Goal: Task Accomplishment & Management: Use online tool/utility

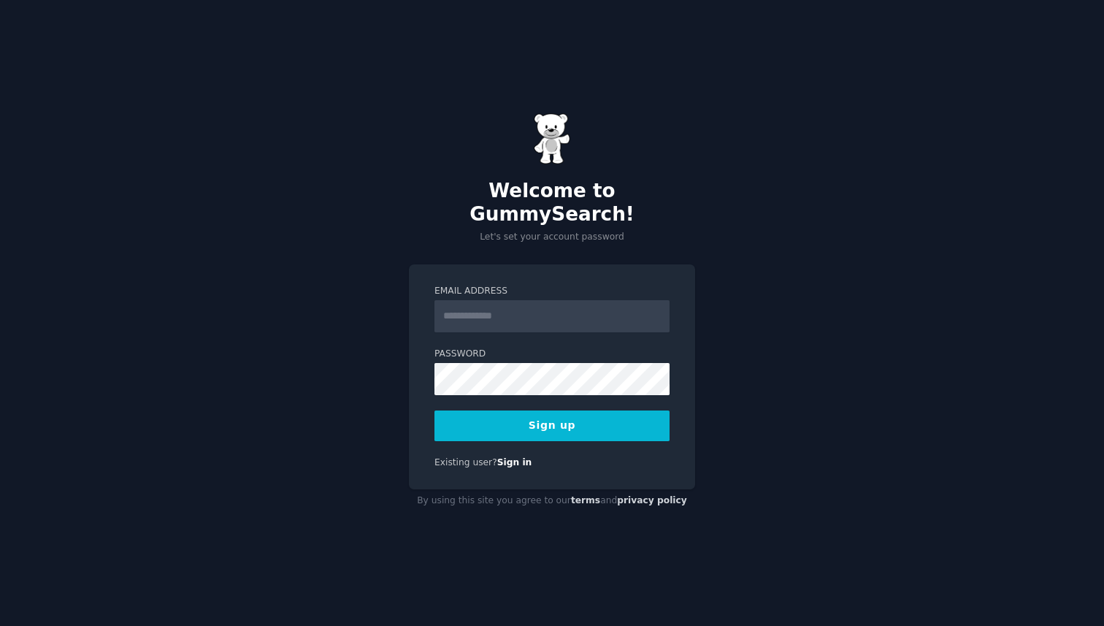
click at [530, 307] on input "Email Address" at bounding box center [552, 316] width 235 height 32
click at [580, 424] on button "Sign up" at bounding box center [552, 425] width 235 height 31
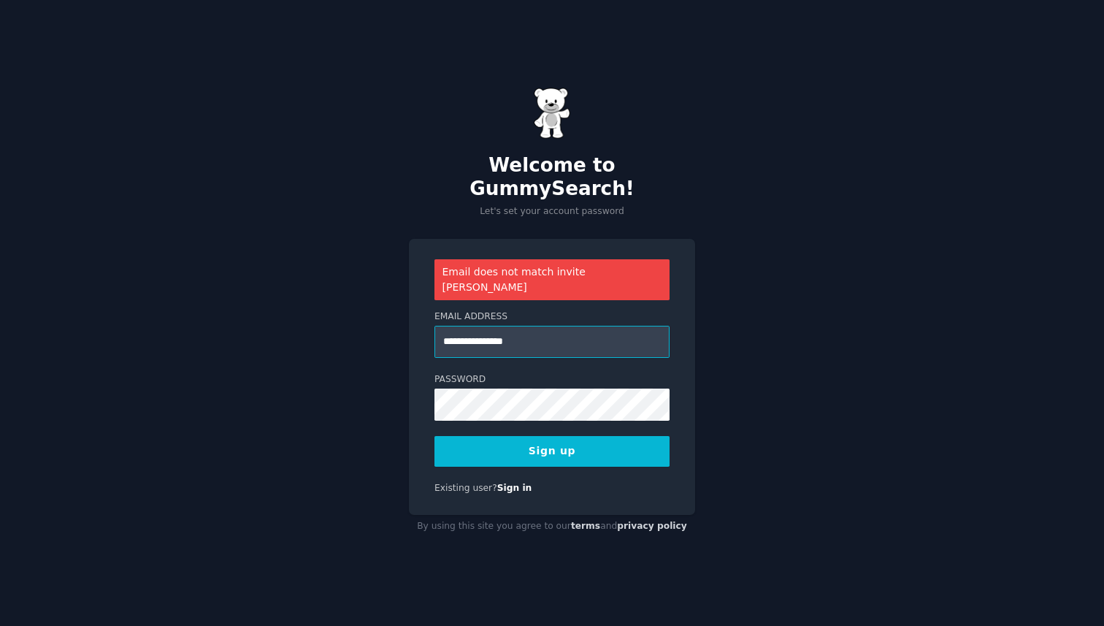
drag, startPoint x: 543, startPoint y: 329, endPoint x: 463, endPoint y: 329, distance: 80.3
click at [463, 329] on input "**********" at bounding box center [552, 342] width 235 height 32
type input "**********"
click at [573, 442] on button "Sign up" at bounding box center [552, 451] width 235 height 31
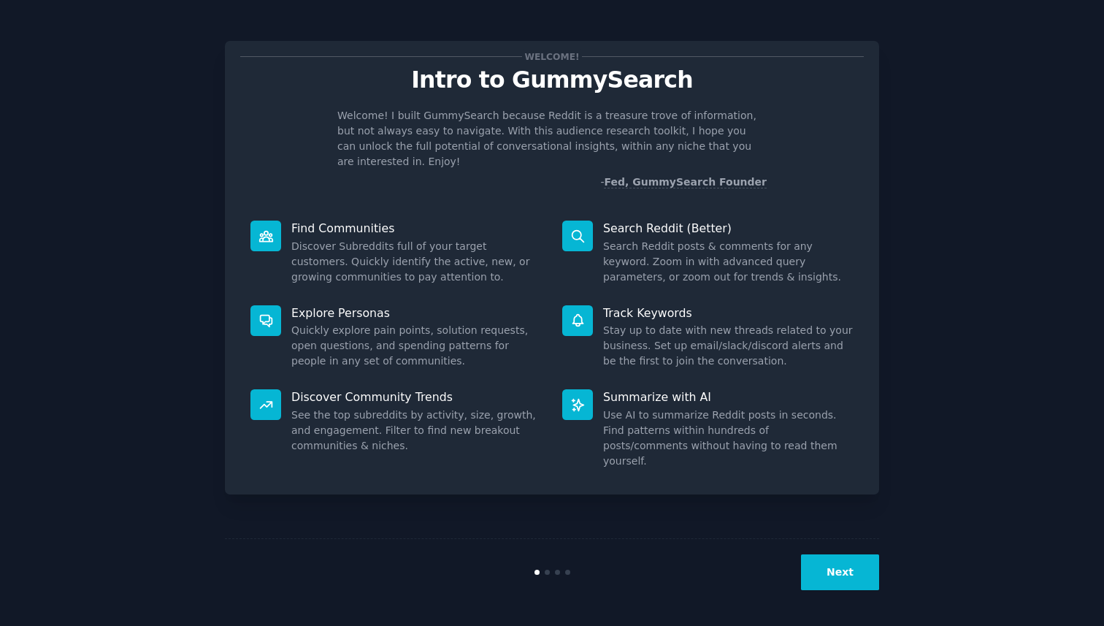
click at [820, 572] on button "Next" at bounding box center [840, 572] width 78 height 36
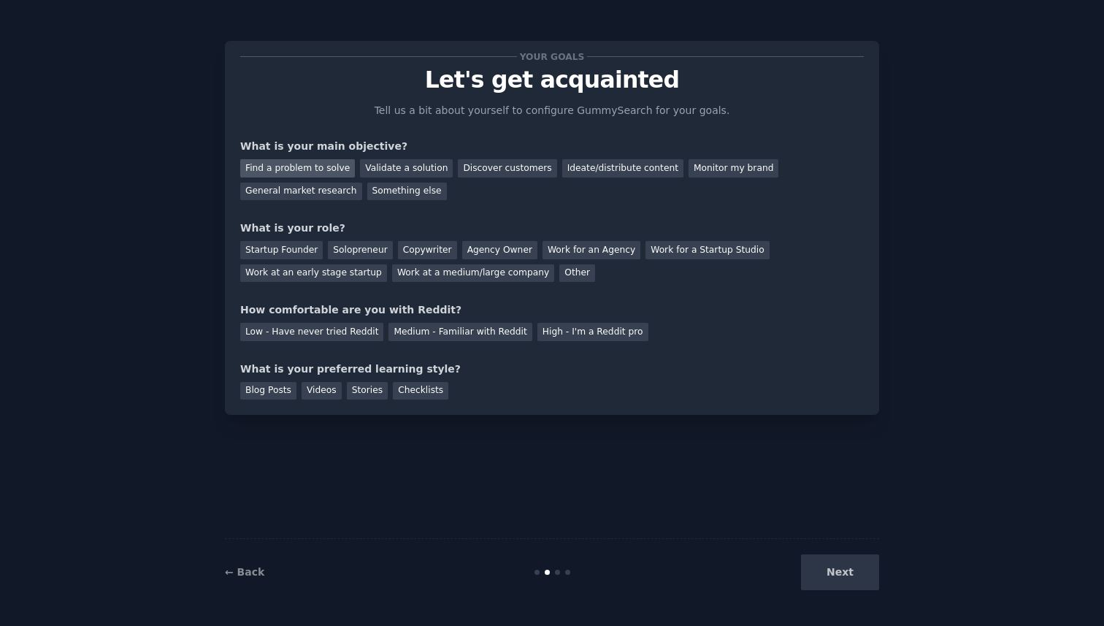
click at [331, 169] on div "Find a problem to solve" at bounding box center [297, 168] width 115 height 18
click at [288, 245] on div "Startup Founder" at bounding box center [281, 250] width 83 height 18
click at [389, 326] on div "Medium - Familiar with Reddit" at bounding box center [460, 332] width 143 height 18
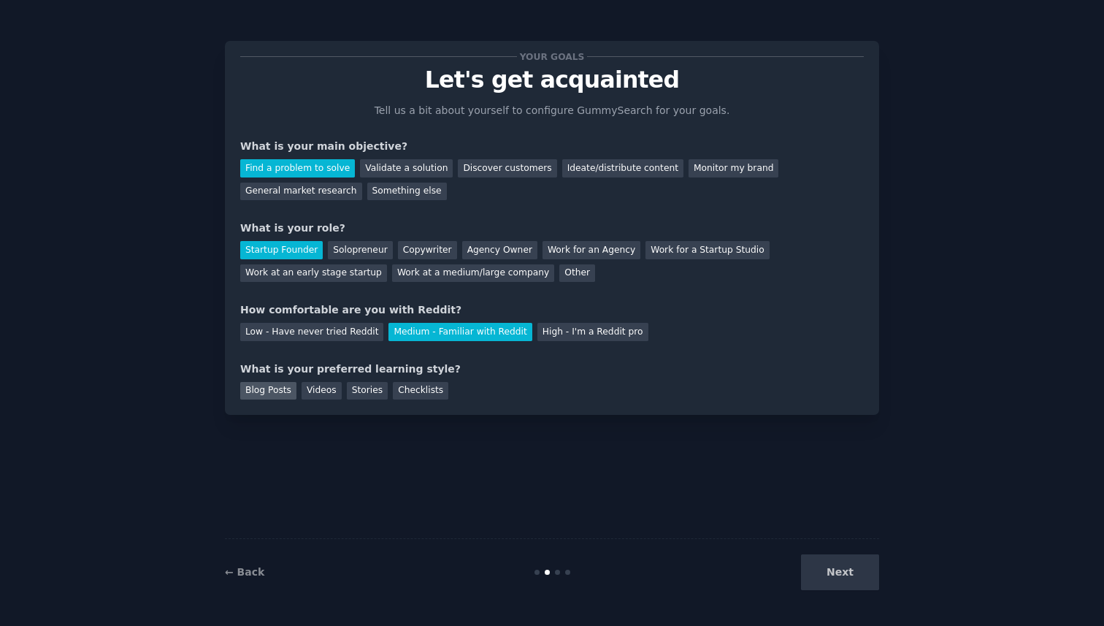
click at [251, 394] on div "Blog Posts" at bounding box center [268, 391] width 56 height 18
click at [836, 568] on button "Next" at bounding box center [840, 572] width 78 height 36
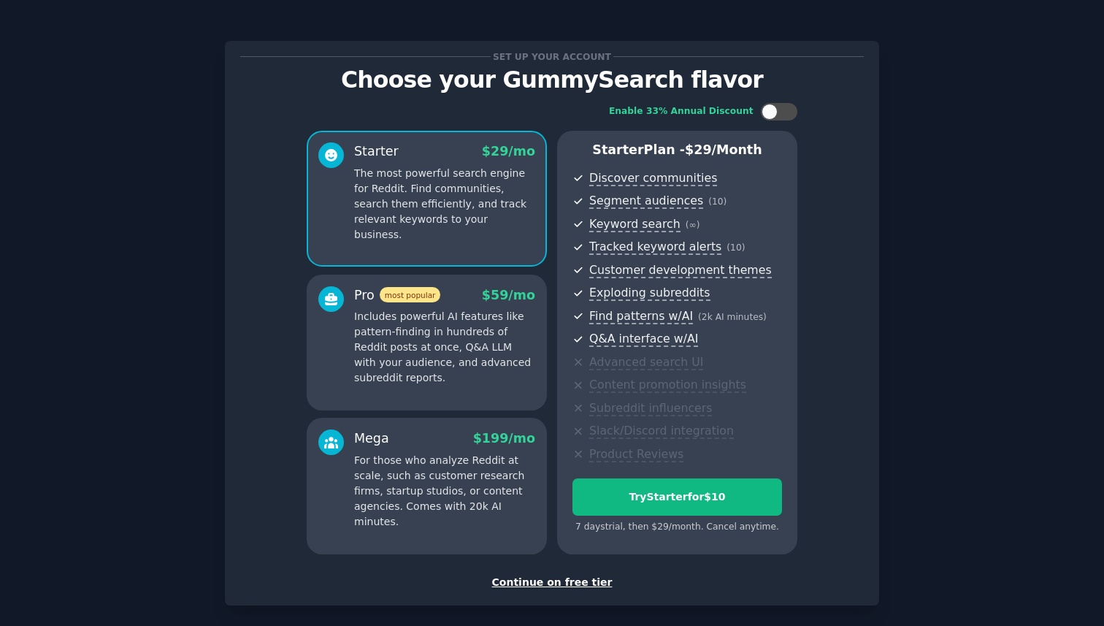
click at [534, 557] on div "Enable 33% Annual Discount Starter $ 29 /mo The most powerful search engine for…" at bounding box center [552, 329] width 624 height 472
click at [534, 586] on div "Continue on free tier" at bounding box center [552, 582] width 624 height 15
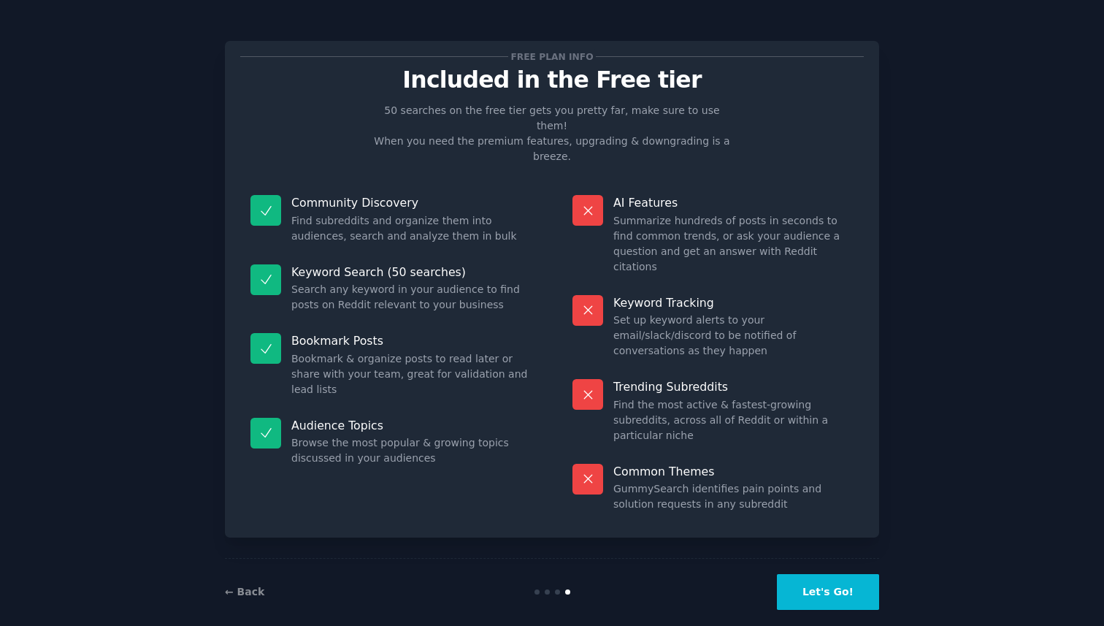
click at [828, 580] on button "Let's Go!" at bounding box center [828, 592] width 102 height 36
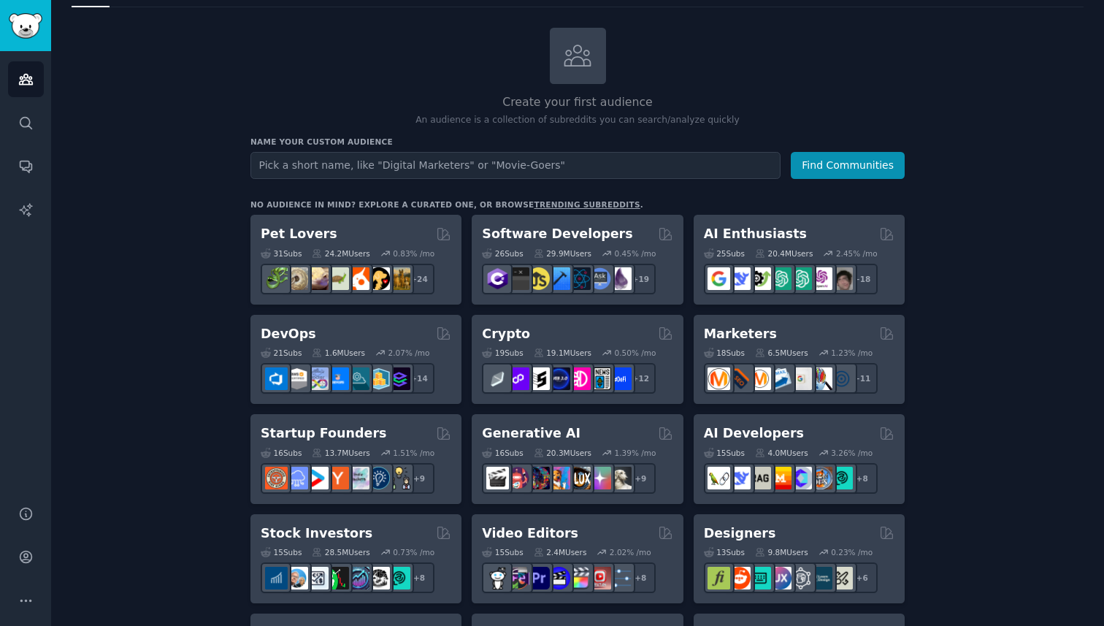
scroll to position [77, 0]
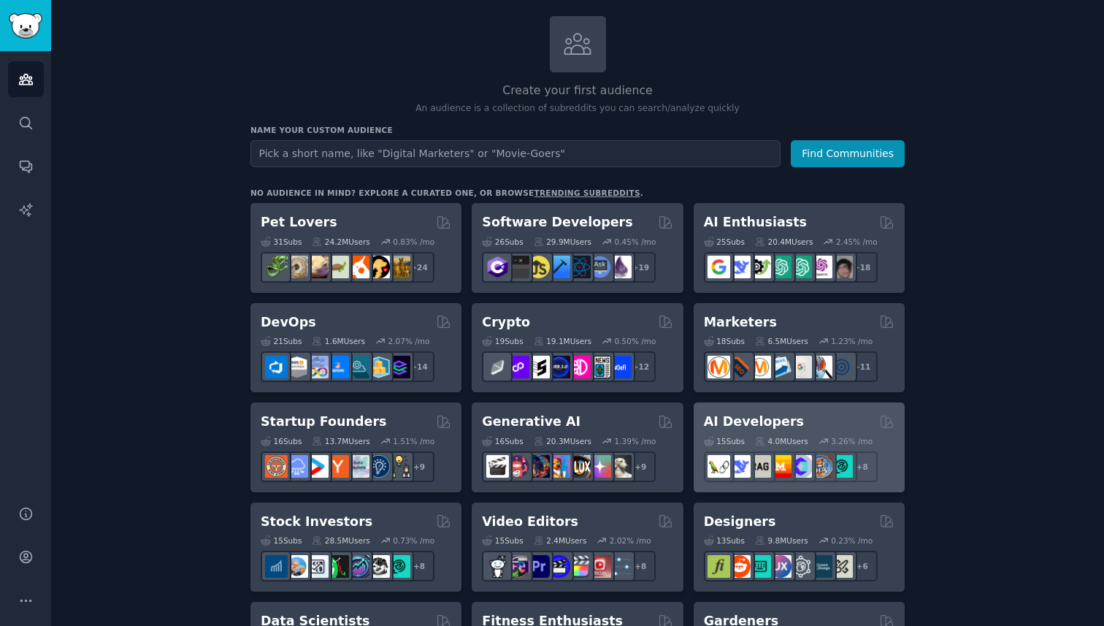
click at [792, 419] on div "AI Developers" at bounding box center [799, 422] width 191 height 18
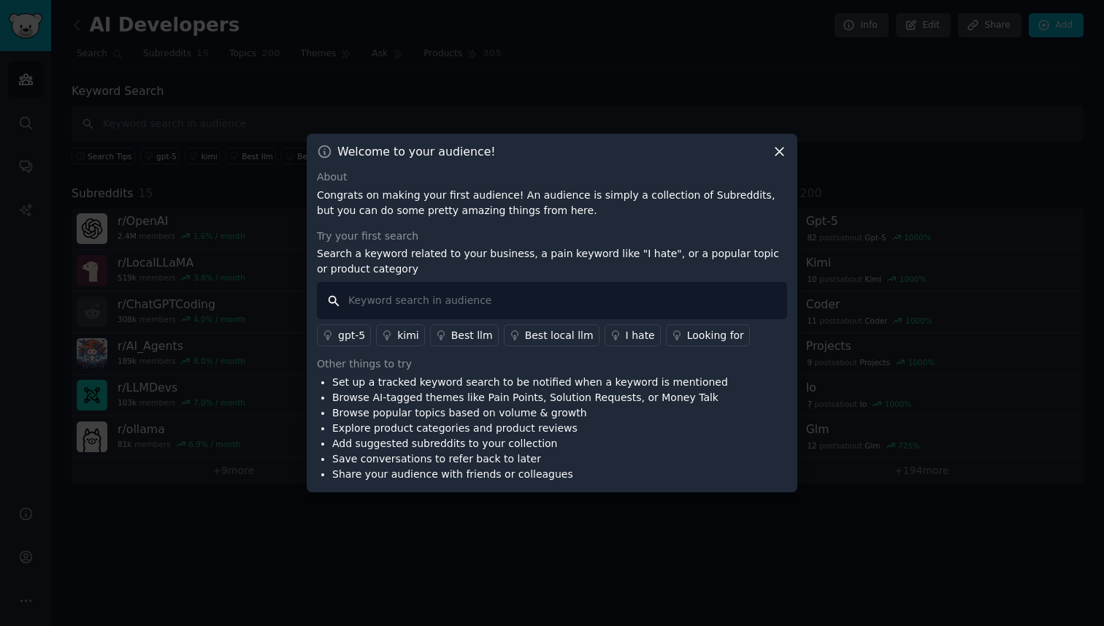
click at [415, 299] on input "text" at bounding box center [552, 300] width 470 height 37
click at [688, 335] on div "Looking for" at bounding box center [715, 335] width 57 height 15
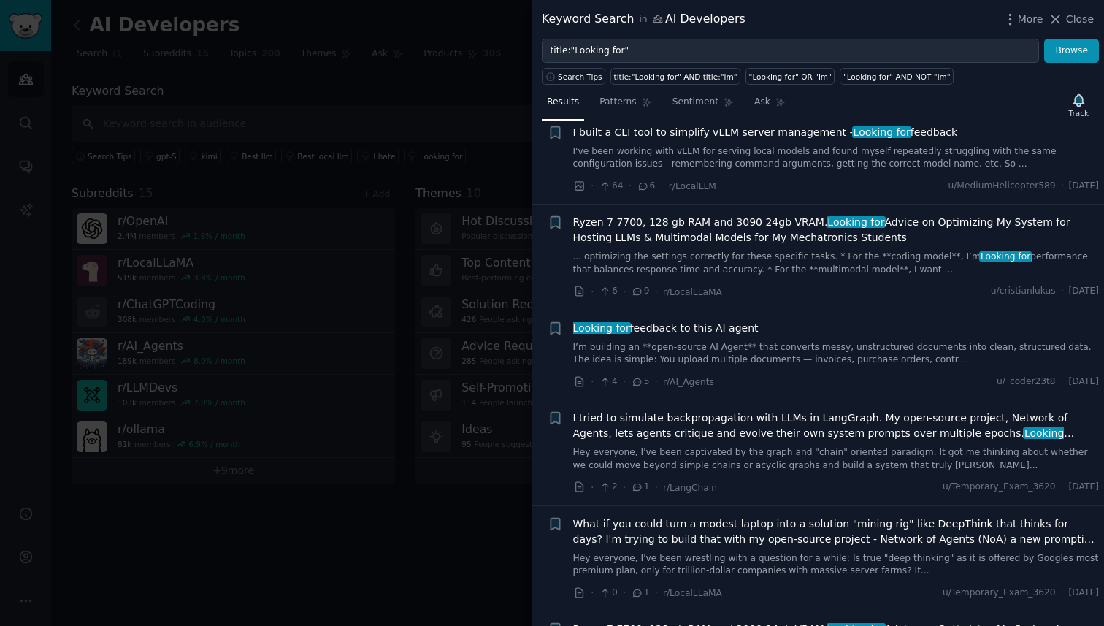
scroll to position [202, 0]
